Goal: Information Seeking & Learning: Learn about a topic

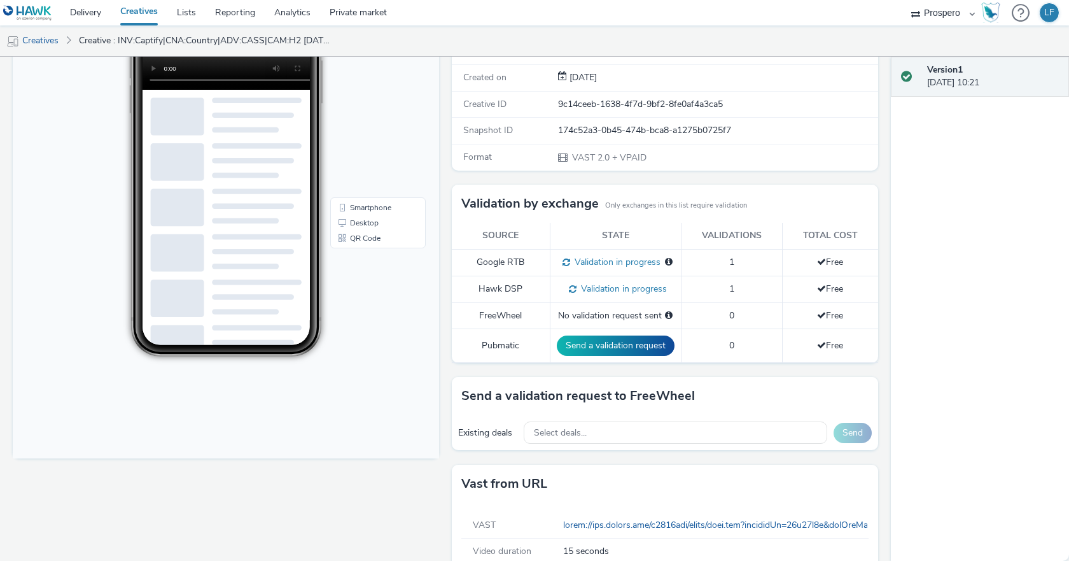
scroll to position [242, 0]
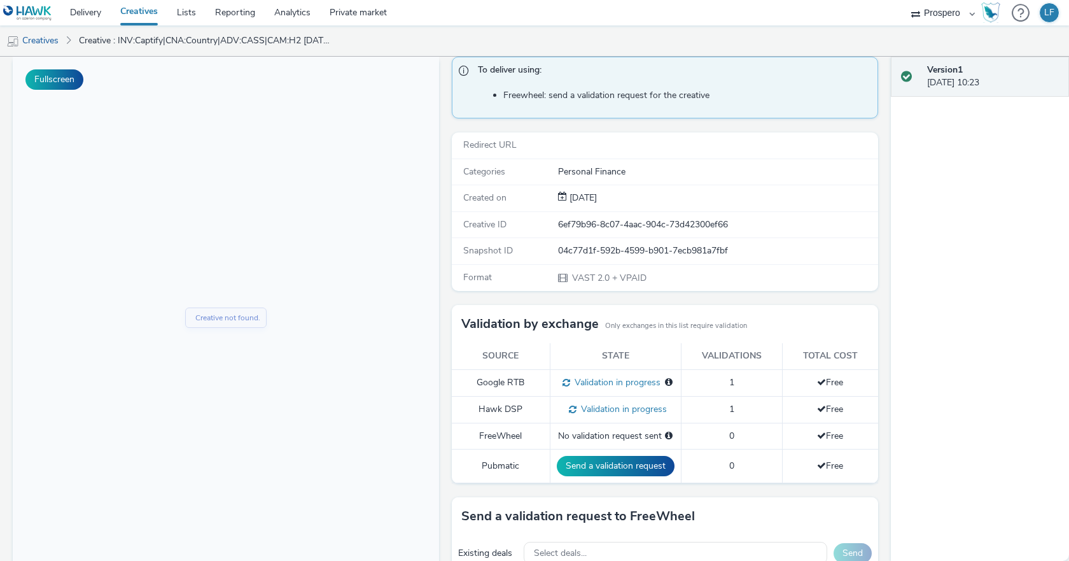
scroll to position [242, 0]
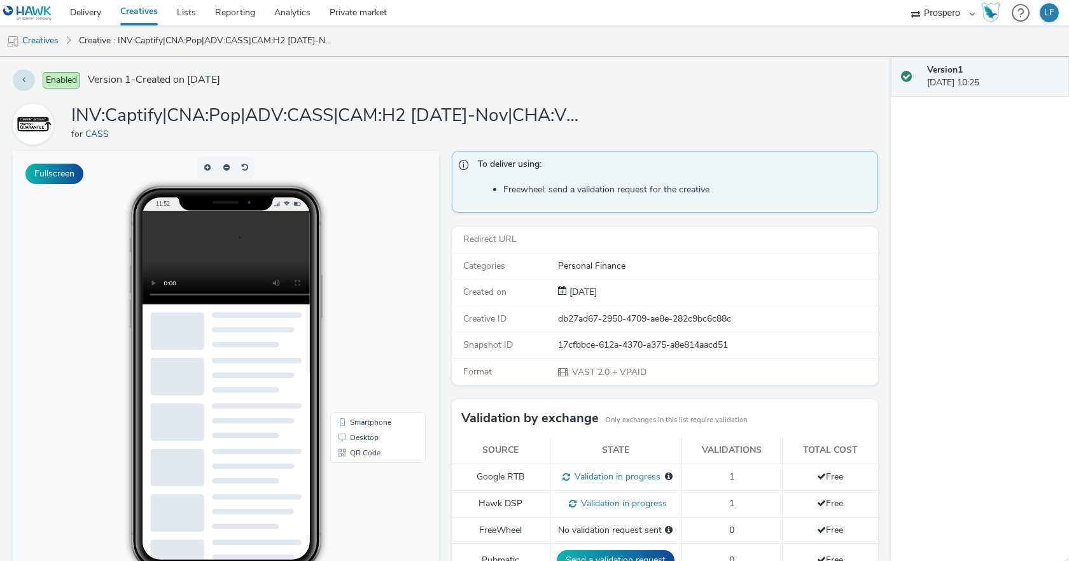
scroll to position [242, 0]
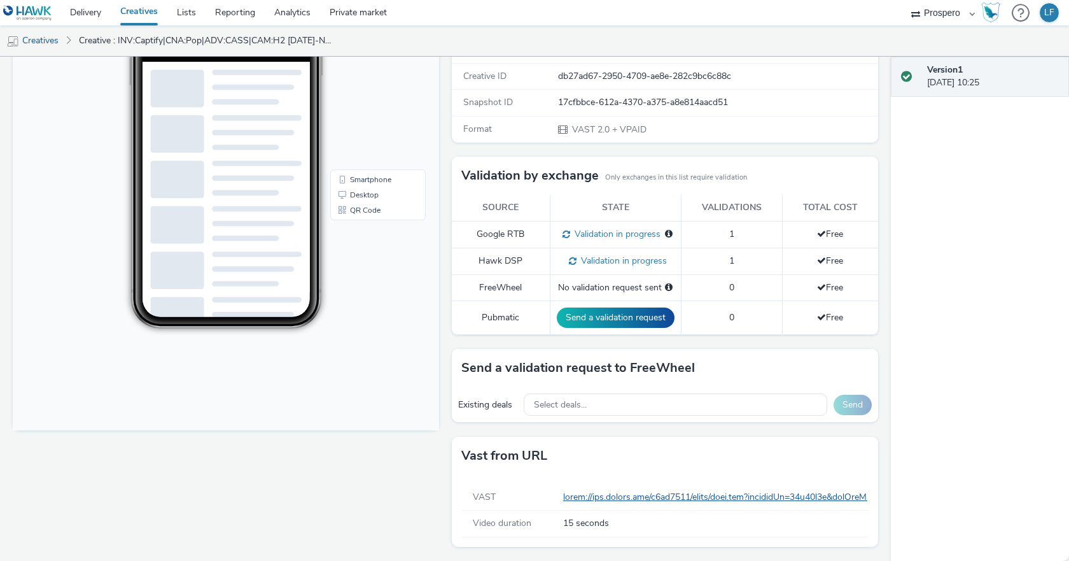
drag, startPoint x: 660, startPoint y: 503, endPoint x: 613, endPoint y: 501, distance: 46.5
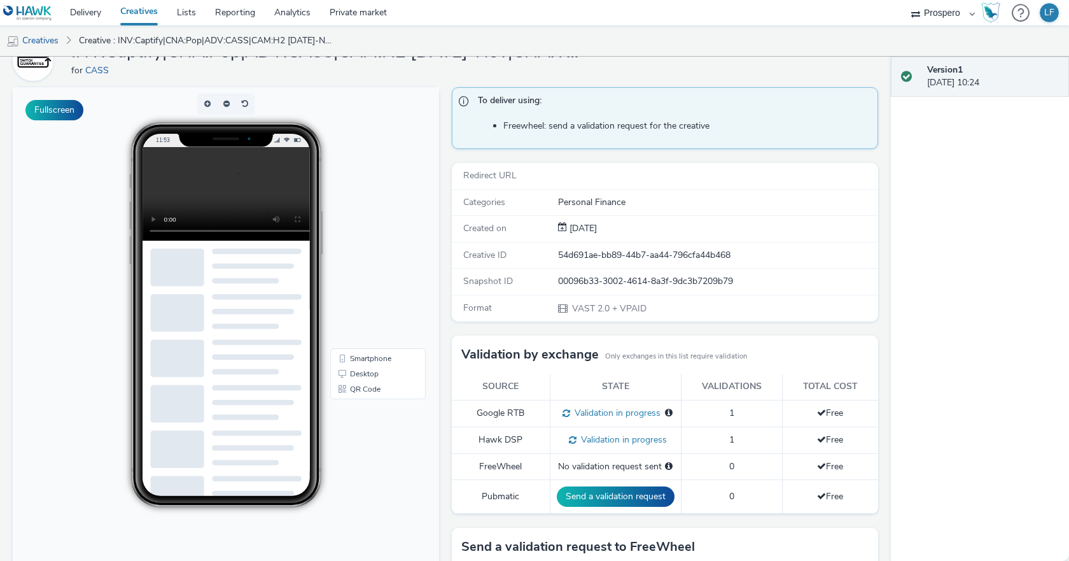
scroll to position [242, 0]
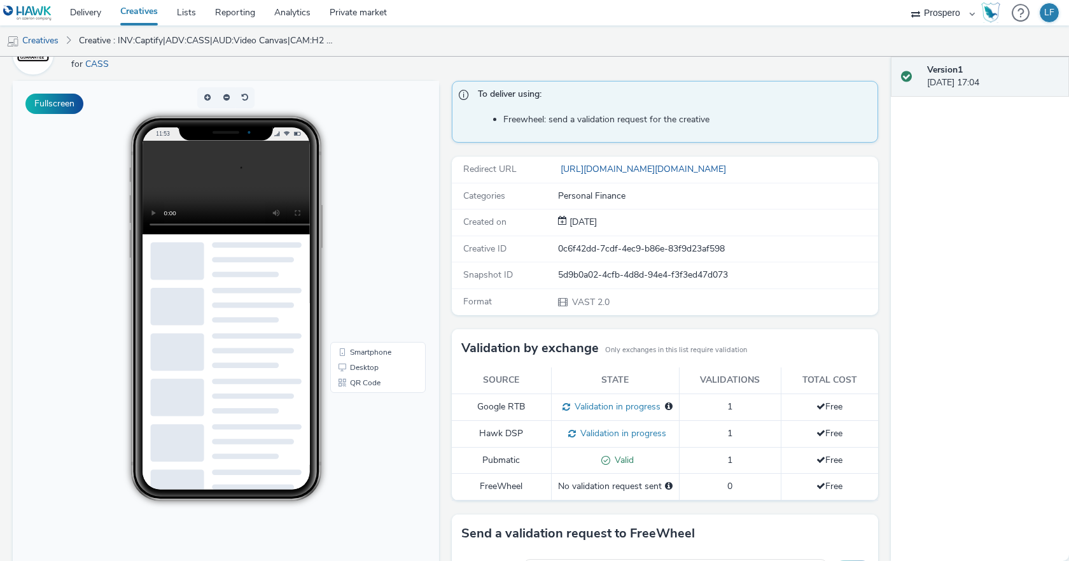
scroll to position [248, 0]
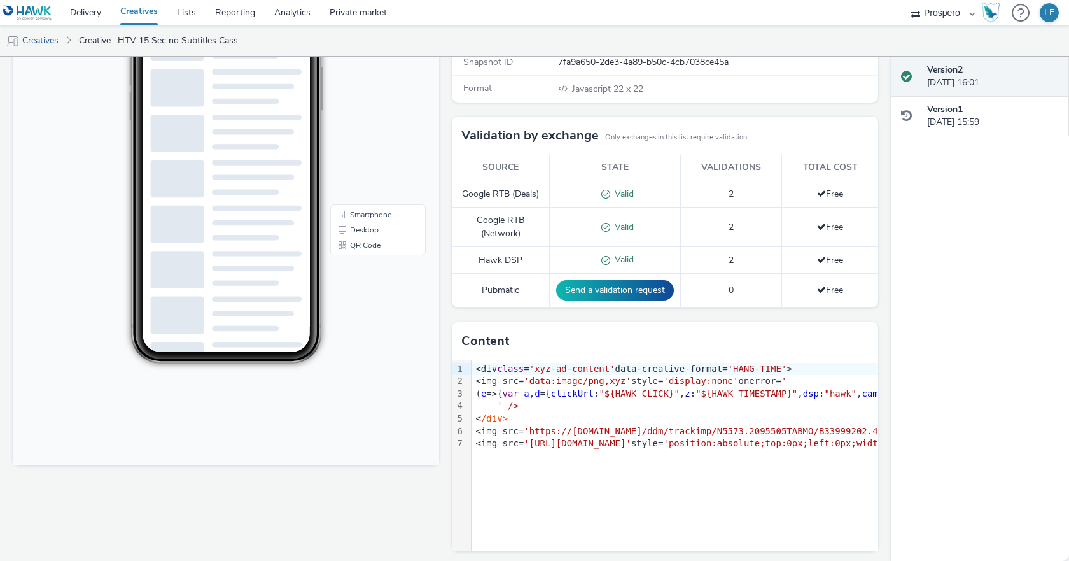
scroll to position [211, 0]
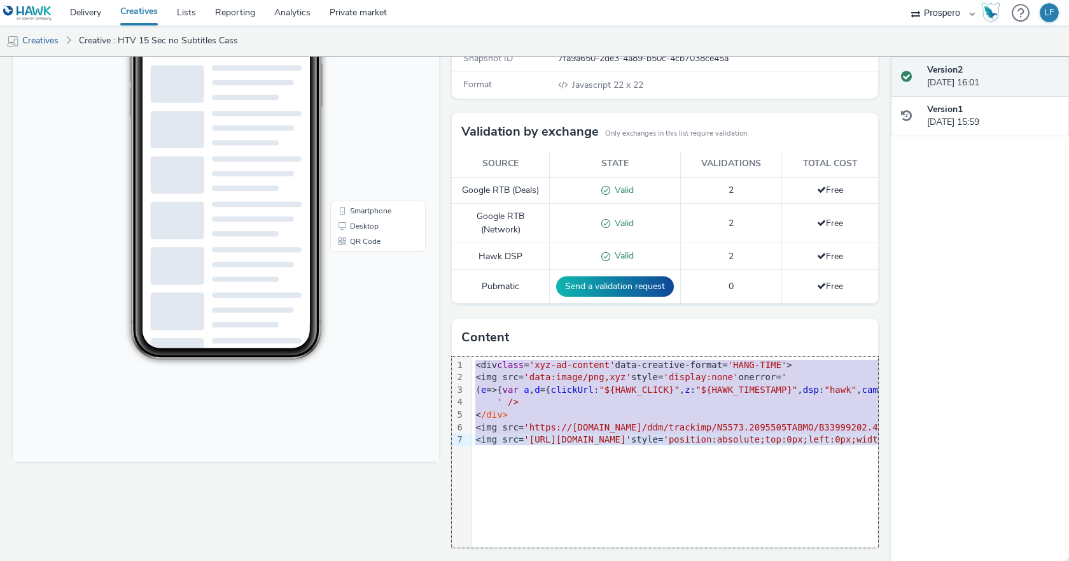
drag, startPoint x: 468, startPoint y: 363, endPoint x: 868, endPoint y: 498, distance: 421.6
click at [868, 498] on div "9 1 2 3 4 5 6 7 › <div class = 'xyz-ad-content' data-creative-format= 'HANG-TIM…" at bounding box center [665, 451] width 426 height 191
copy div "<div class = 'xyz-ad-content' data-creative-format= 'HANG-TIME' > <img src= 'da…"
click at [445, 305] on div "Redirect URL ${click_command_redirect} http://cassinfo.com Categories Personal …" at bounding box center [661, 251] width 433 height 622
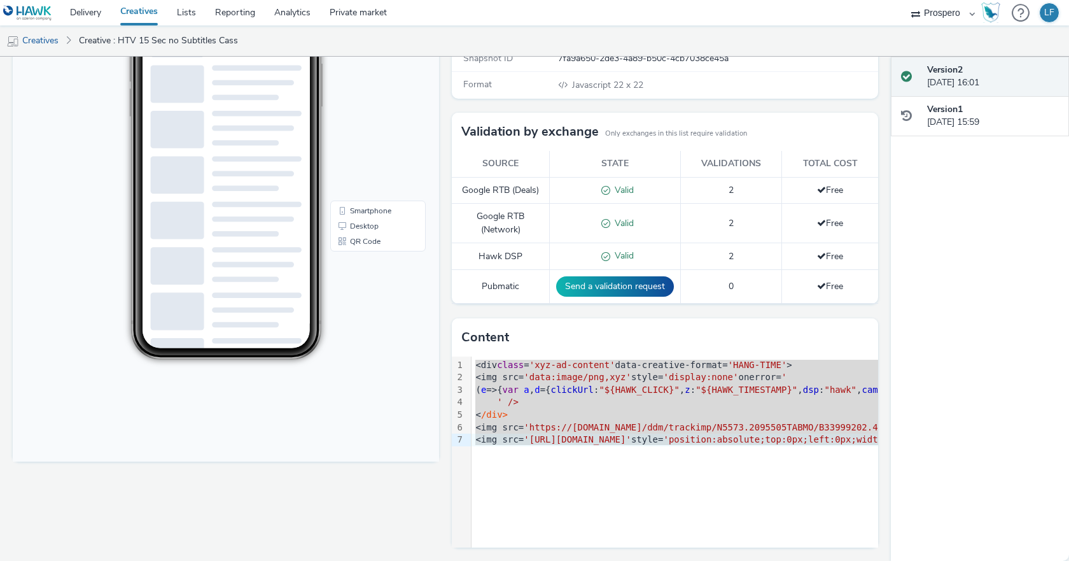
click at [523, 318] on div "Content" at bounding box center [665, 337] width 426 height 38
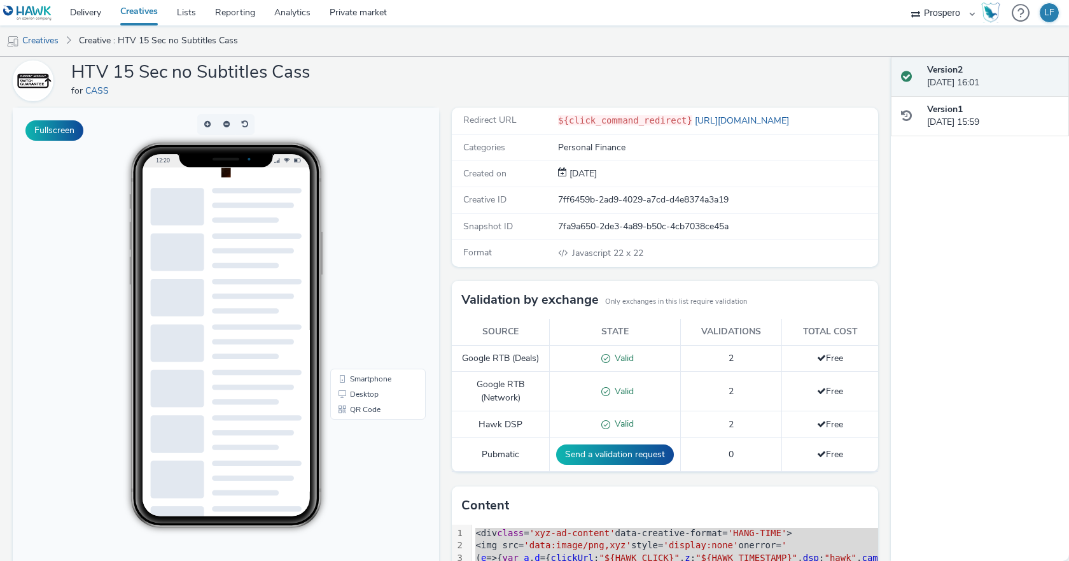
scroll to position [0, 0]
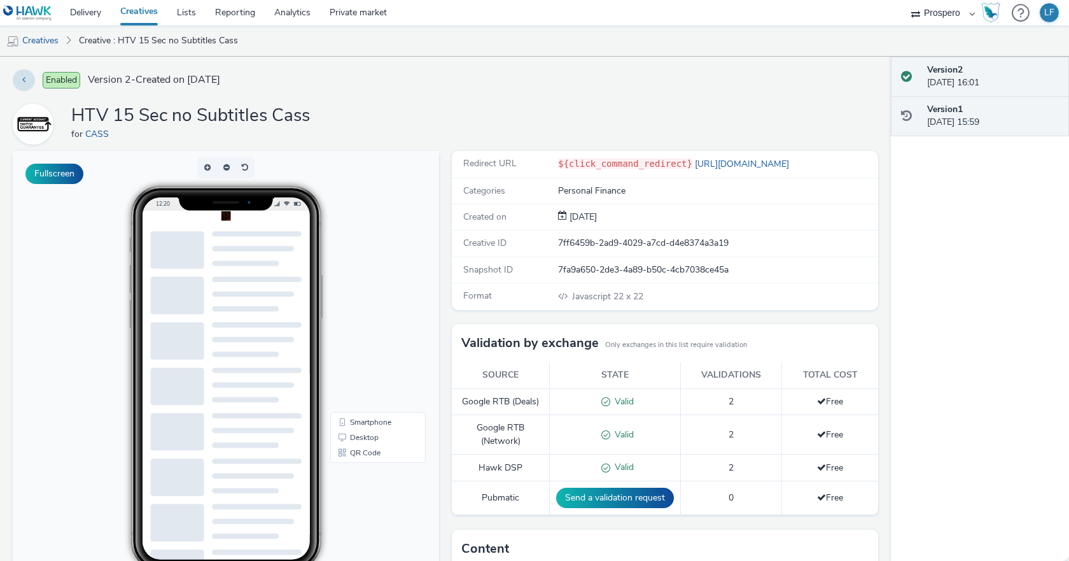
click at [974, 114] on div "Version 1 19 September 2025, 15:59" at bounding box center [993, 116] width 132 height 26
click at [961, 83] on div "Version 2 19 September 2025, 16:01" at bounding box center [993, 77] width 132 height 26
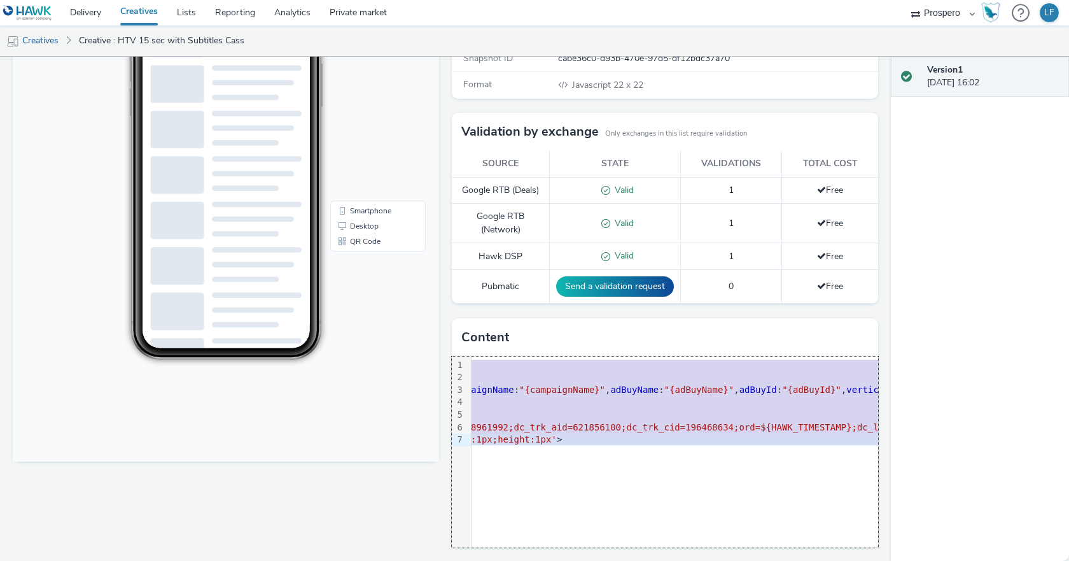
scroll to position [0, 649]
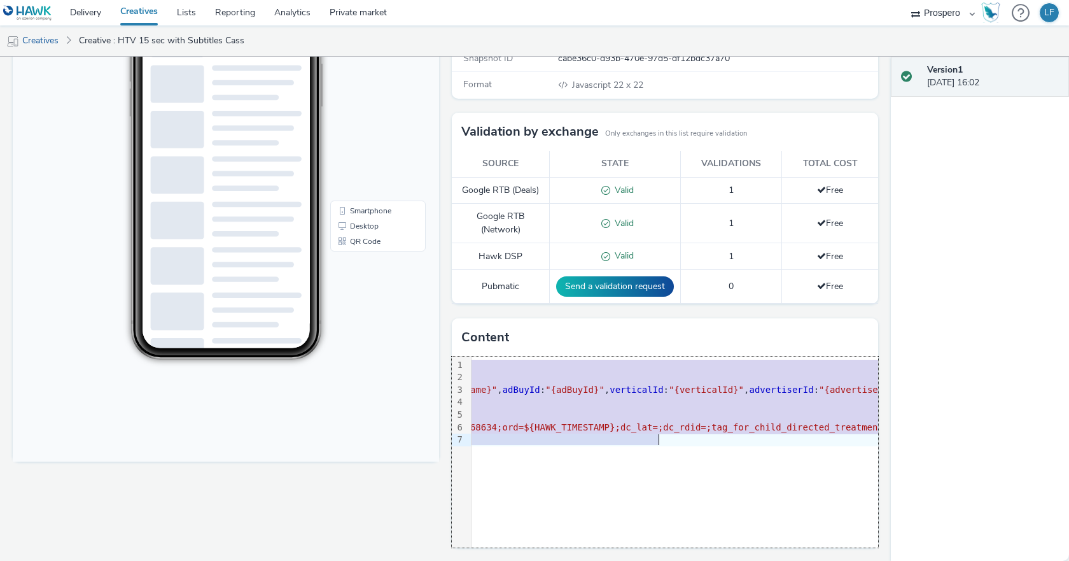
drag, startPoint x: 470, startPoint y: 361, endPoint x: 918, endPoint y: 489, distance: 465.3
click at [918, 489] on div "Enabled Version 1 - Created on 19 September 2025 HTV 15 sec with Subtitles Cass…" at bounding box center [534, 309] width 1069 height 504
copy div "<div class = 'xyz-ad-content' data-creative-format= 'HANG-TIME' > <img src= 'da…"
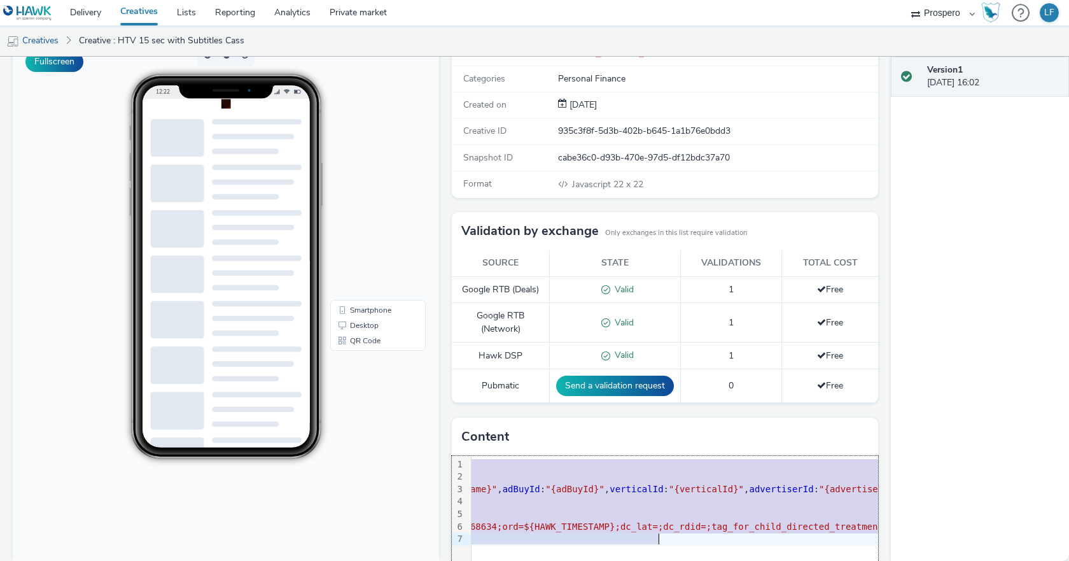
scroll to position [211, 0]
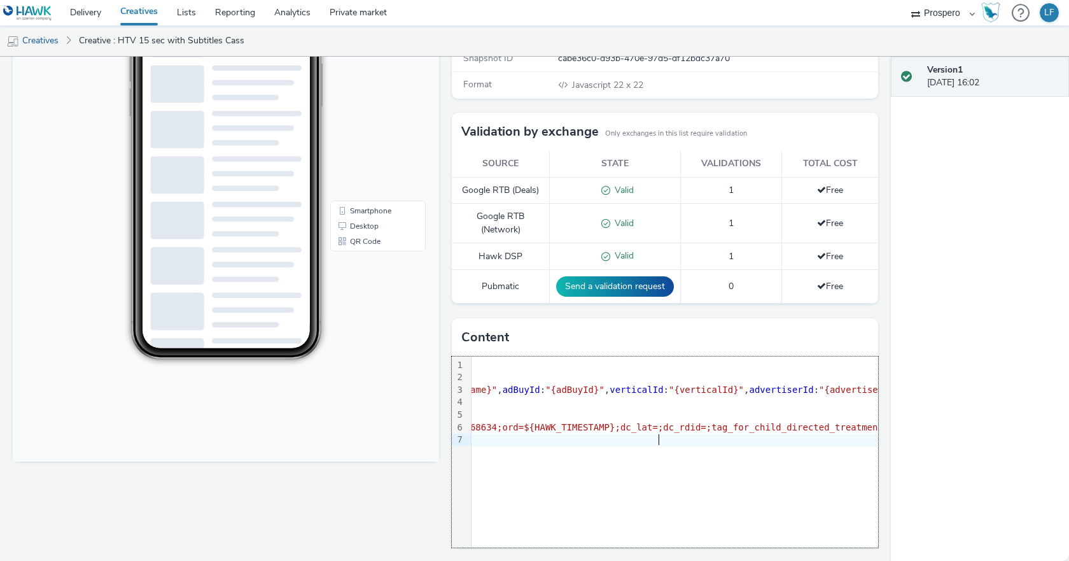
scroll to position [0, 0]
